Goal: Task Accomplishment & Management: Use online tool/utility

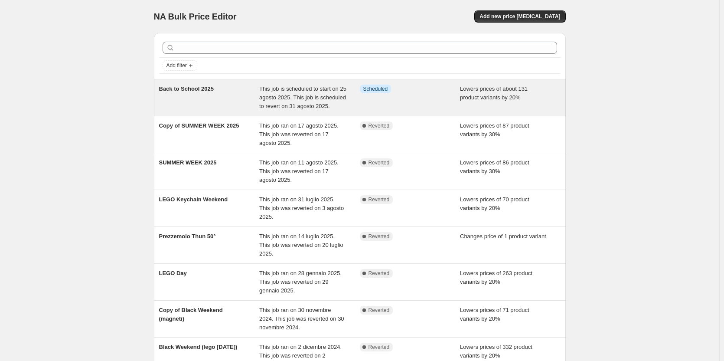
click at [199, 89] on span "Back to School 2025" at bounding box center [186, 88] width 55 height 7
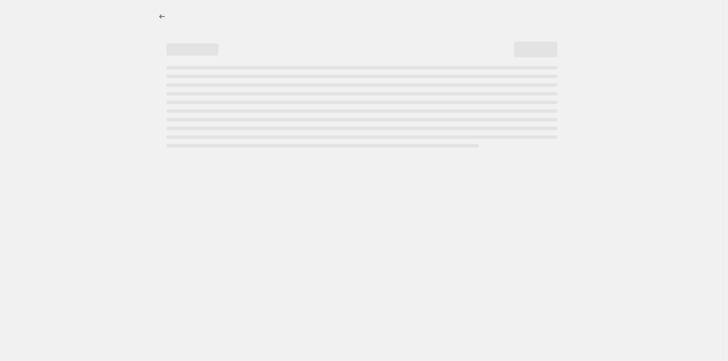
select select "percentage"
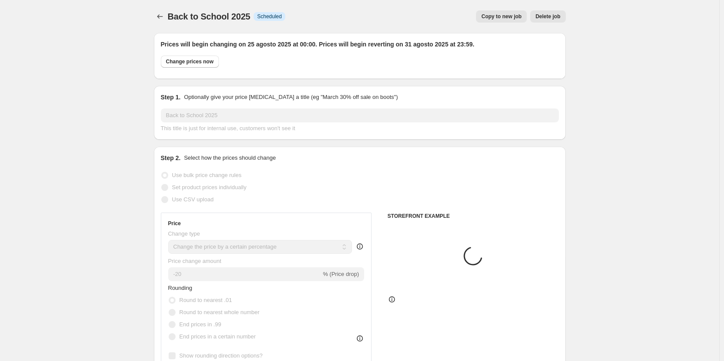
select select "collection"
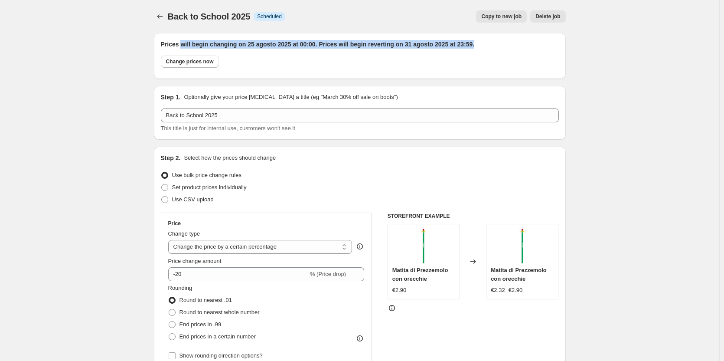
drag, startPoint x: 183, startPoint y: 44, endPoint x: 474, endPoint y: 45, distance: 291.8
click at [474, 45] on h2 "Prices will begin changing on 25 agosto 2025 at 00:00. Prices will begin revert…" at bounding box center [360, 44] width 398 height 9
click at [419, 46] on h2 "Prices will begin changing on 25 agosto 2025 at 00:00. Prices will begin revert…" at bounding box center [360, 44] width 398 height 9
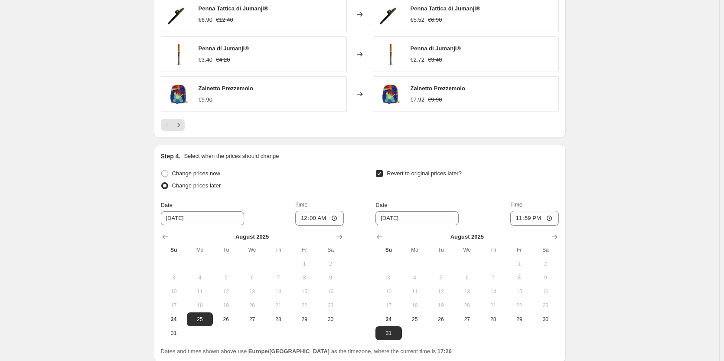
scroll to position [780, 0]
